Goal: Task Accomplishment & Management: Manage account settings

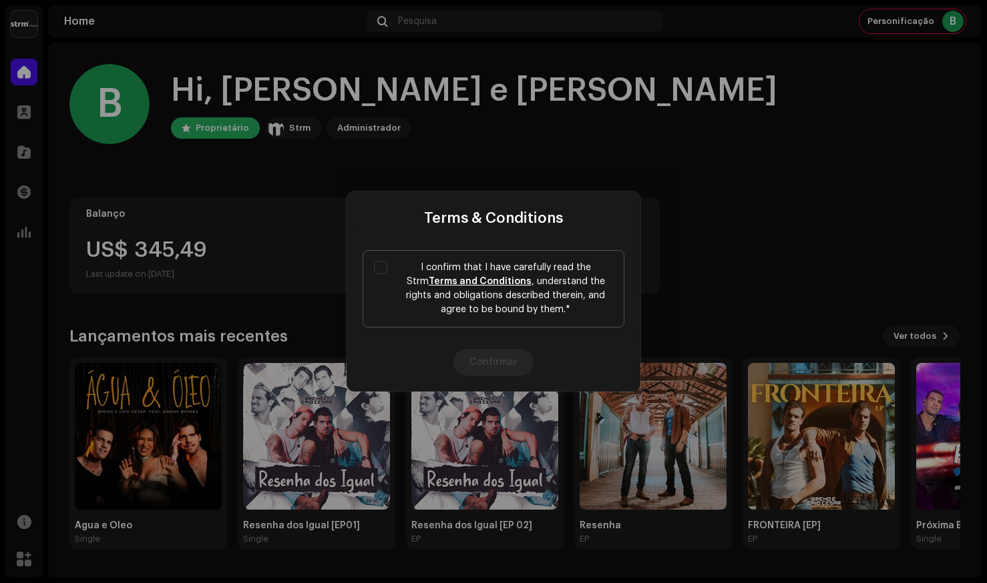
click at [379, 277] on label "I confirm that I have carefully read the Strm Terms and Conditions , understand…" at bounding box center [493, 288] width 262 height 77
click at [379, 274] on input "I confirm that I have carefully read the Strm Terms and Conditions , understand…" at bounding box center [380, 267] width 13 height 13
checkbox input "true"
click at [487, 352] on button "Confirmar" at bounding box center [493, 362] width 80 height 27
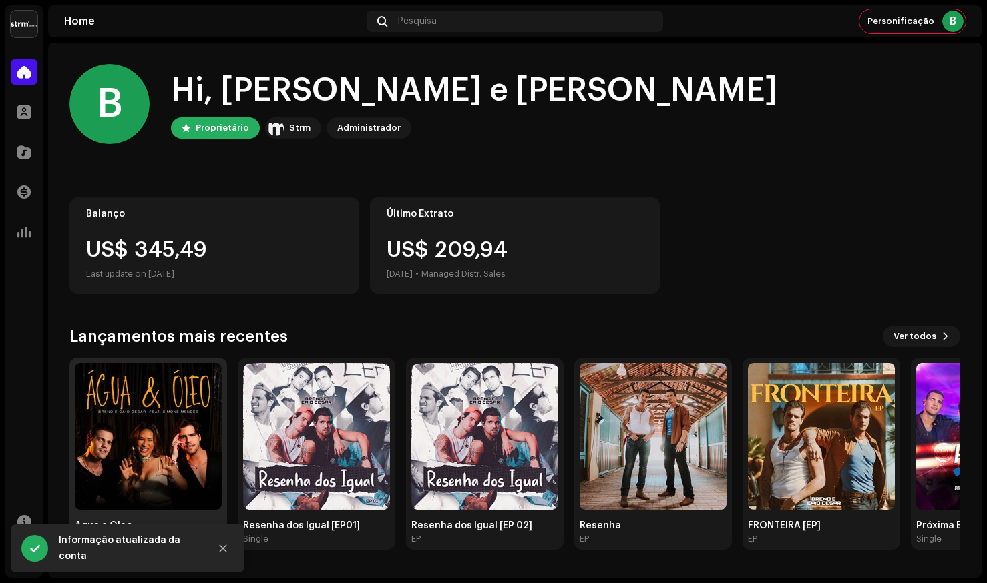
click at [153, 393] on img at bounding box center [148, 436] width 147 height 147
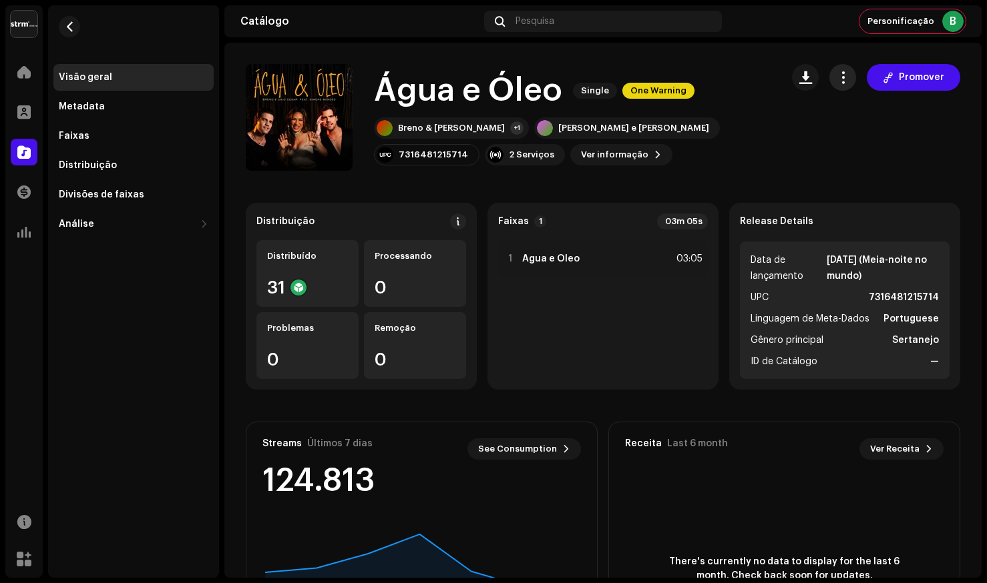
click at [837, 83] on span "button" at bounding box center [842, 77] width 13 height 11
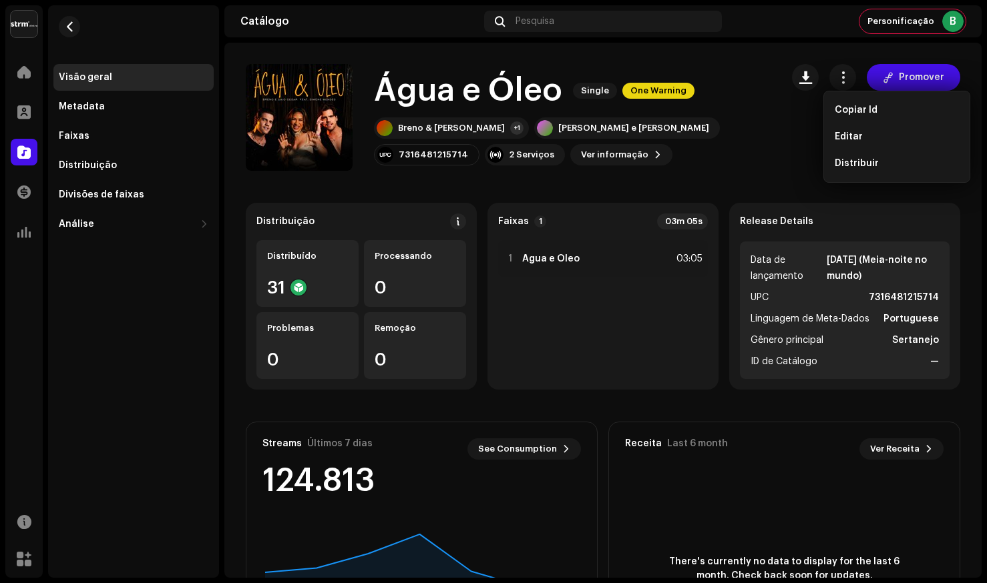
click at [860, 132] on span "Editar" at bounding box center [848, 137] width 28 height 11
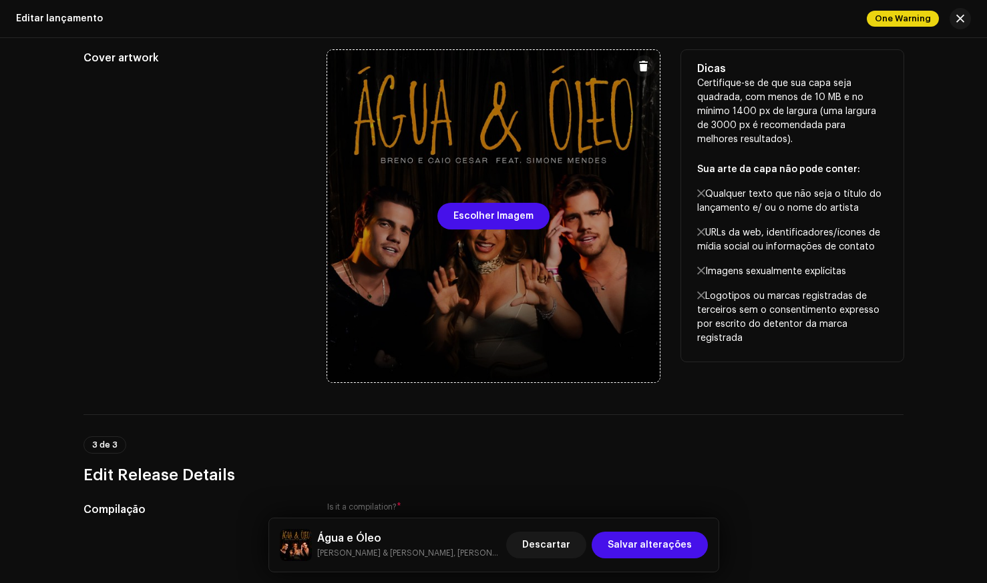
scroll to position [348, 0]
